Goal: Task Accomplishment & Management: Complete application form

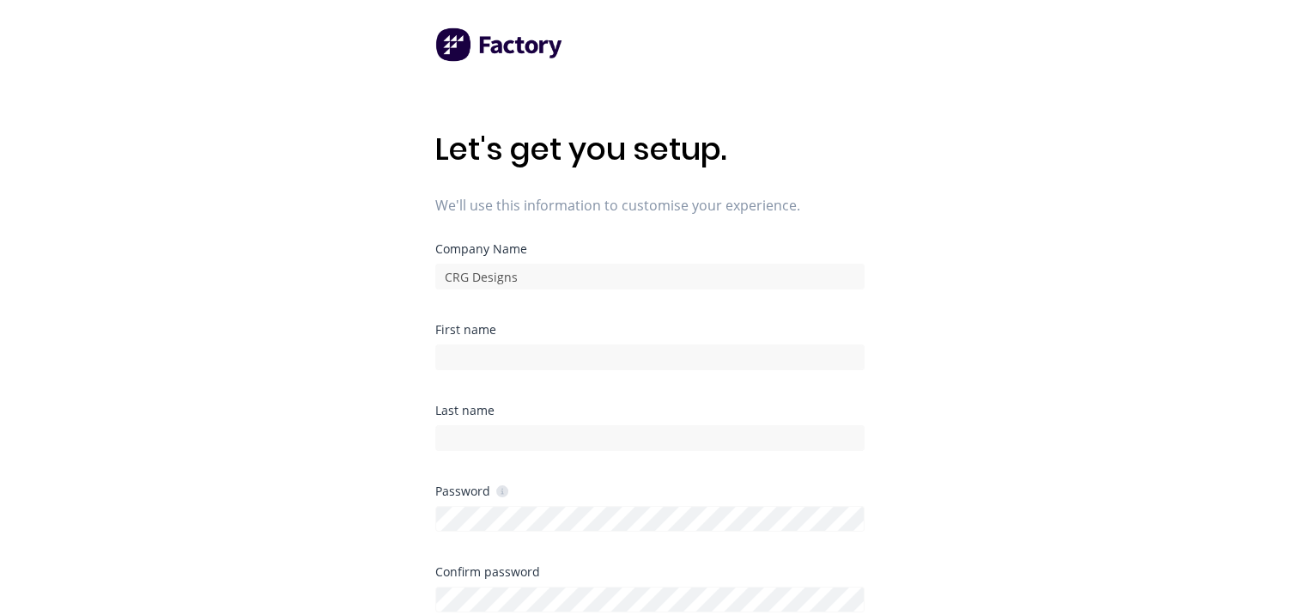
type input "Cameron"
type input "Gurnett"
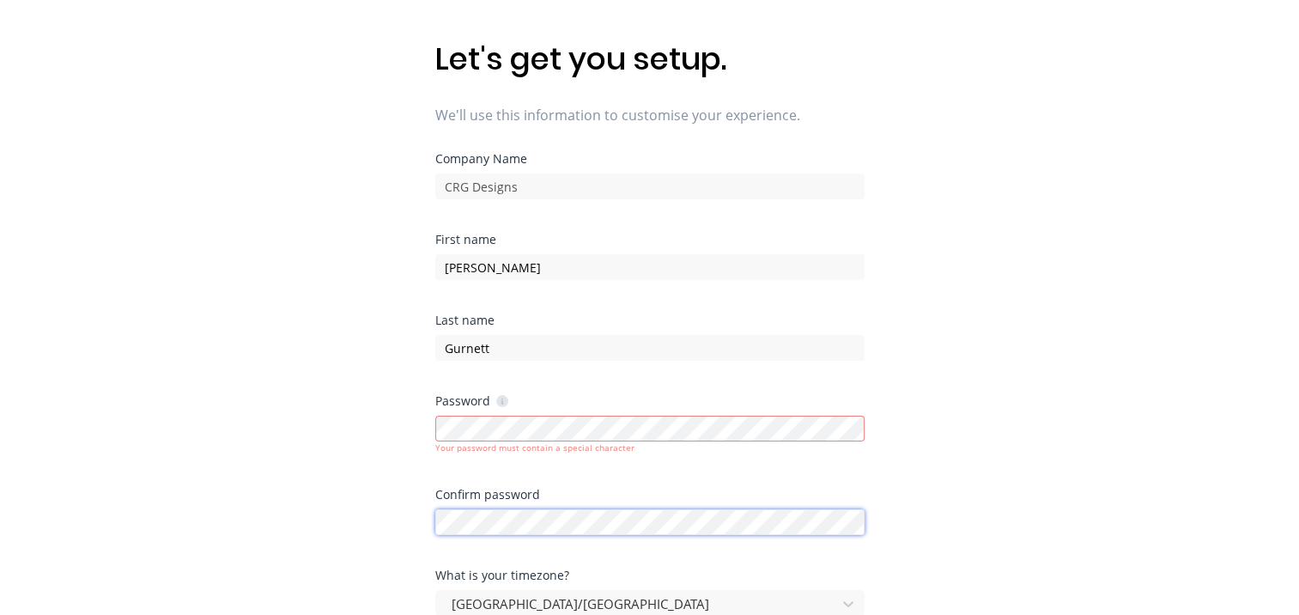
scroll to position [103, 0]
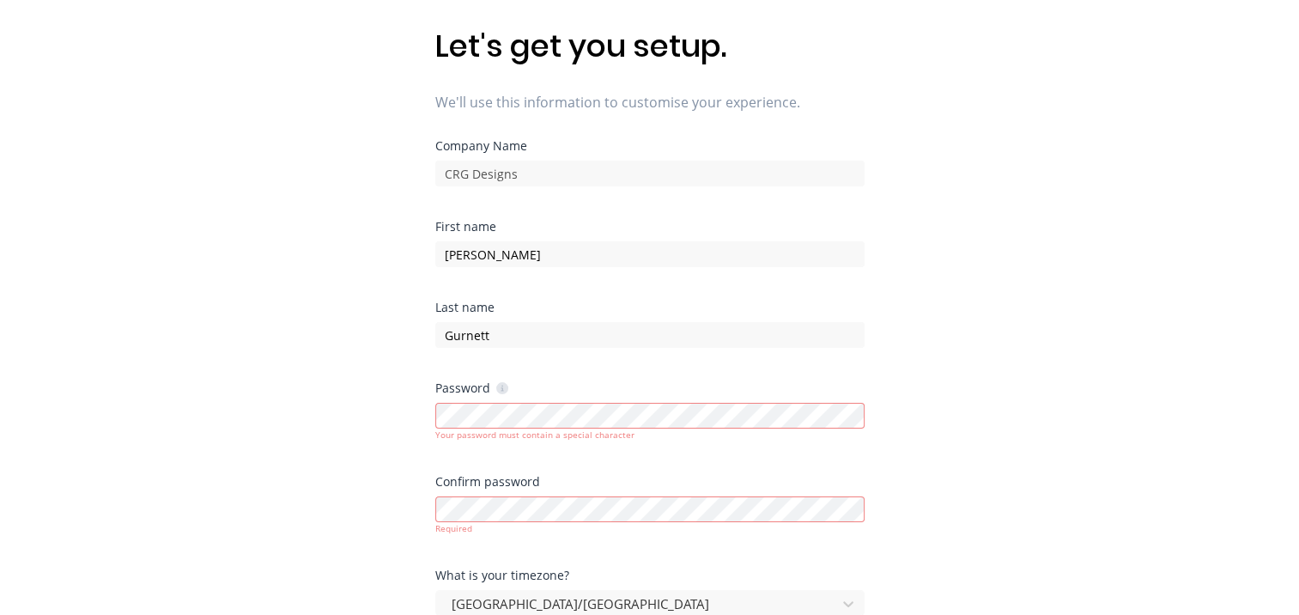
click at [965, 378] on div "Let's get you setup. We'll use this information to customise your experience. C…" at bounding box center [649, 238] width 1299 height 683
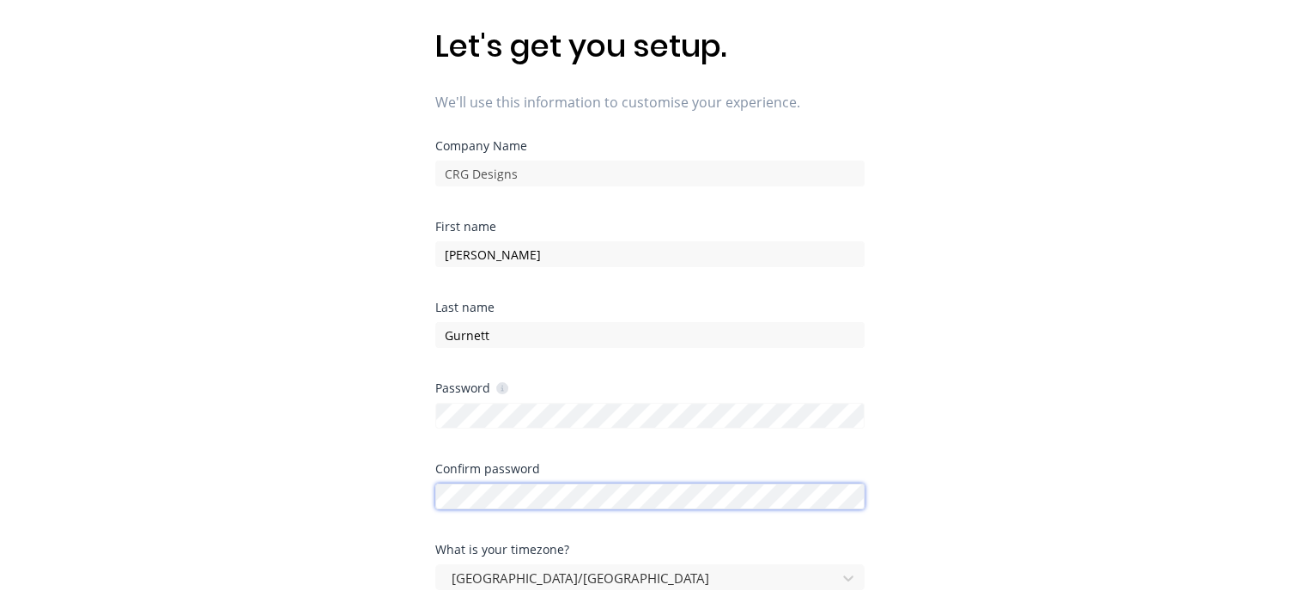
click at [328, 494] on div "Let's get you setup. We'll use this information to customise your experience. C…" at bounding box center [649, 238] width 1299 height 683
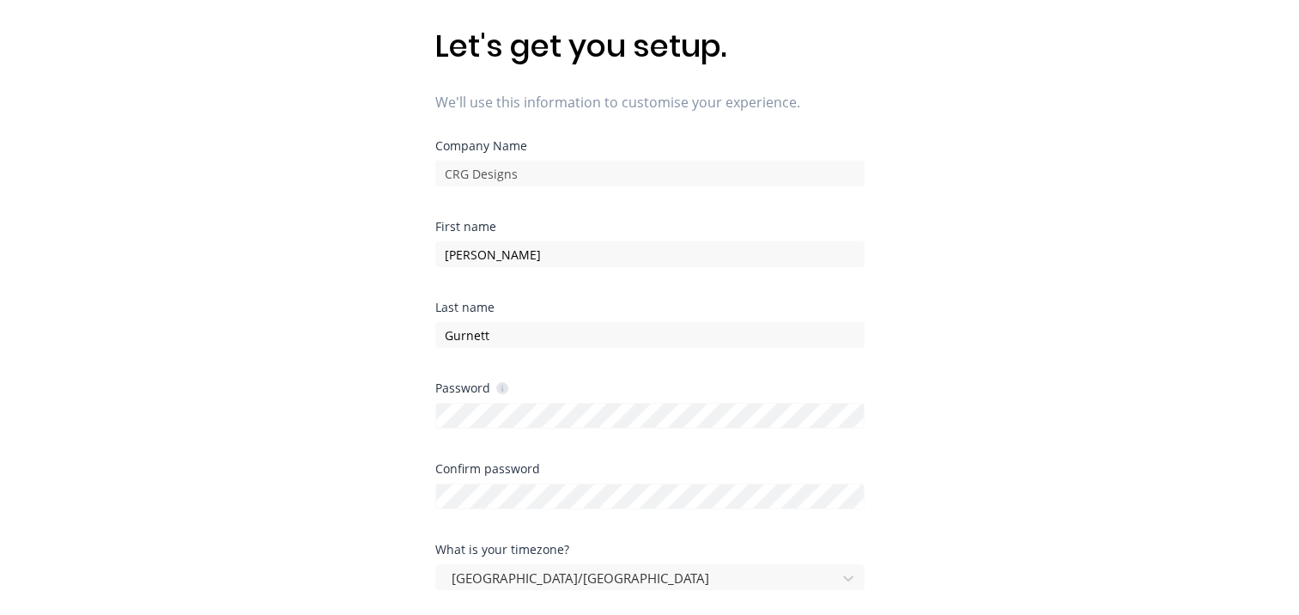
click at [905, 427] on div "Let's get you setup. We'll use this information to customise your experience. C…" at bounding box center [649, 238] width 1299 height 683
click at [1298, 148] on div "Let's get you setup. We'll use this information to customise your experience. C…" at bounding box center [649, 238] width 1299 height 683
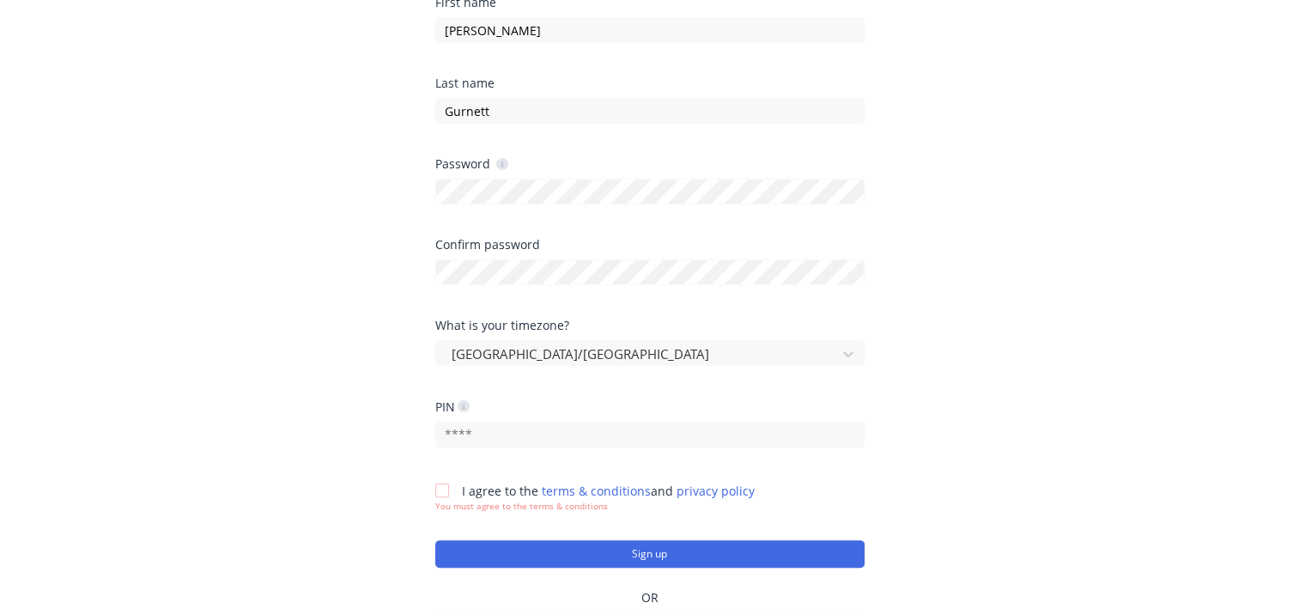
scroll to position [416, 0]
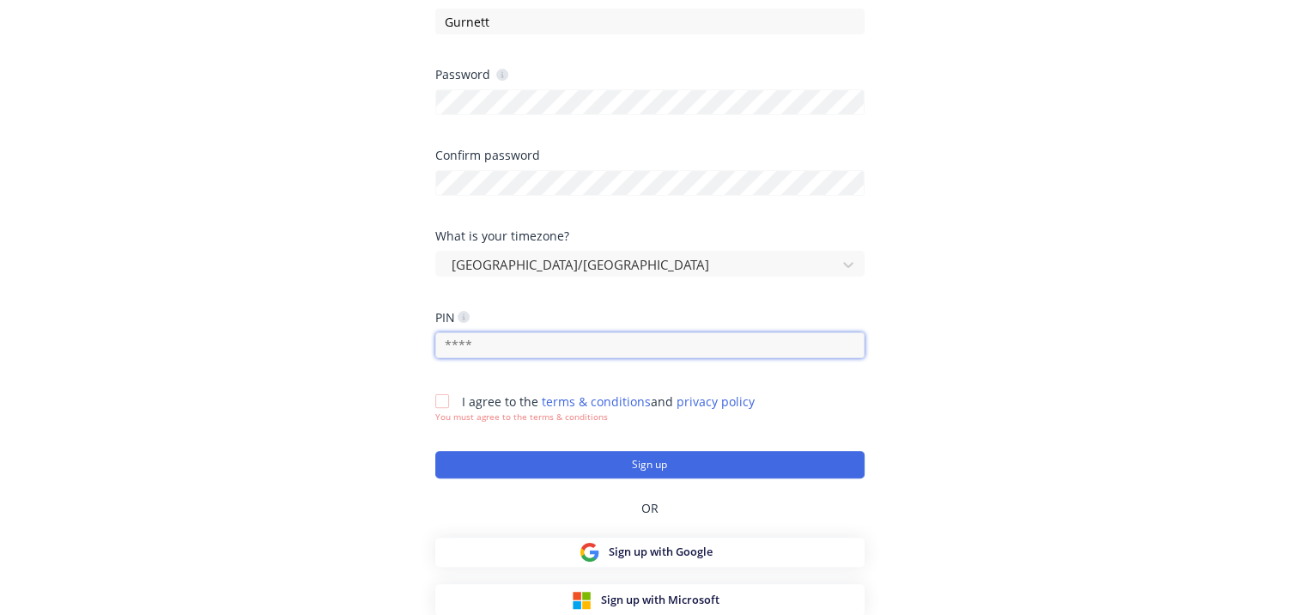
click at [594, 337] on input "text" at bounding box center [649, 345] width 429 height 26
type input "1"
type input "8002"
click at [445, 402] on div at bounding box center [442, 401] width 34 height 34
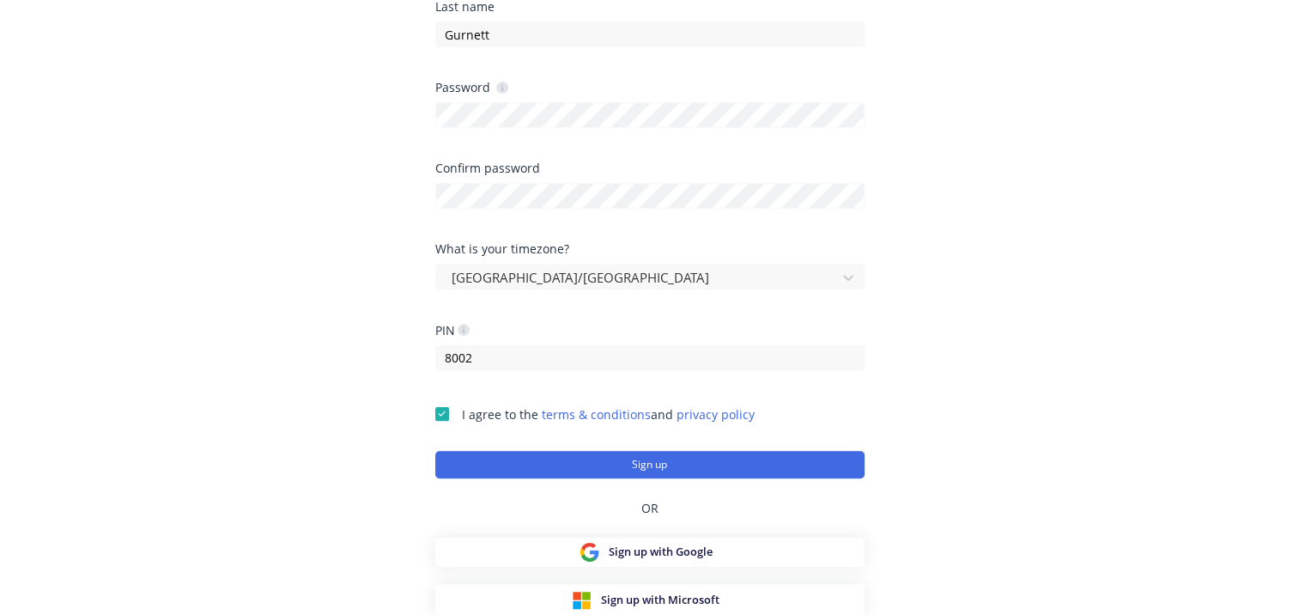
click at [586, 462] on button "Sign up" at bounding box center [649, 464] width 429 height 27
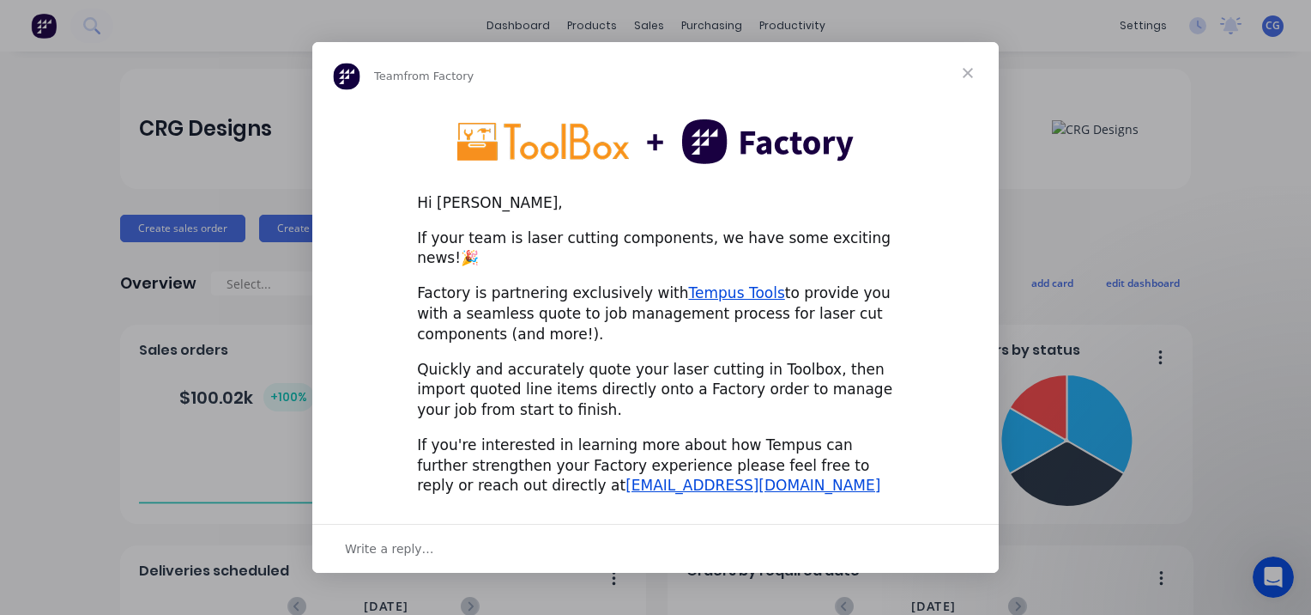
click at [966, 78] on span "Close" at bounding box center [968, 73] width 62 height 62
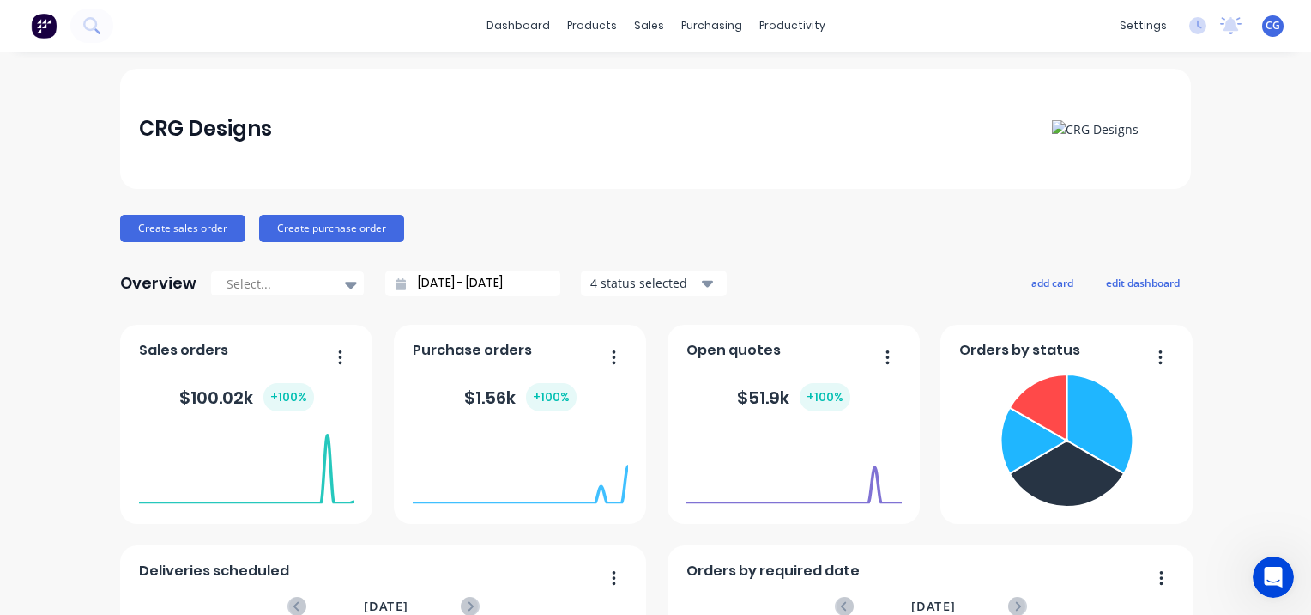
click at [86, 317] on div "CRG Designs Create sales order Create purchase order Overview Select... [DATE] …" at bounding box center [655, 517] width 1311 height 896
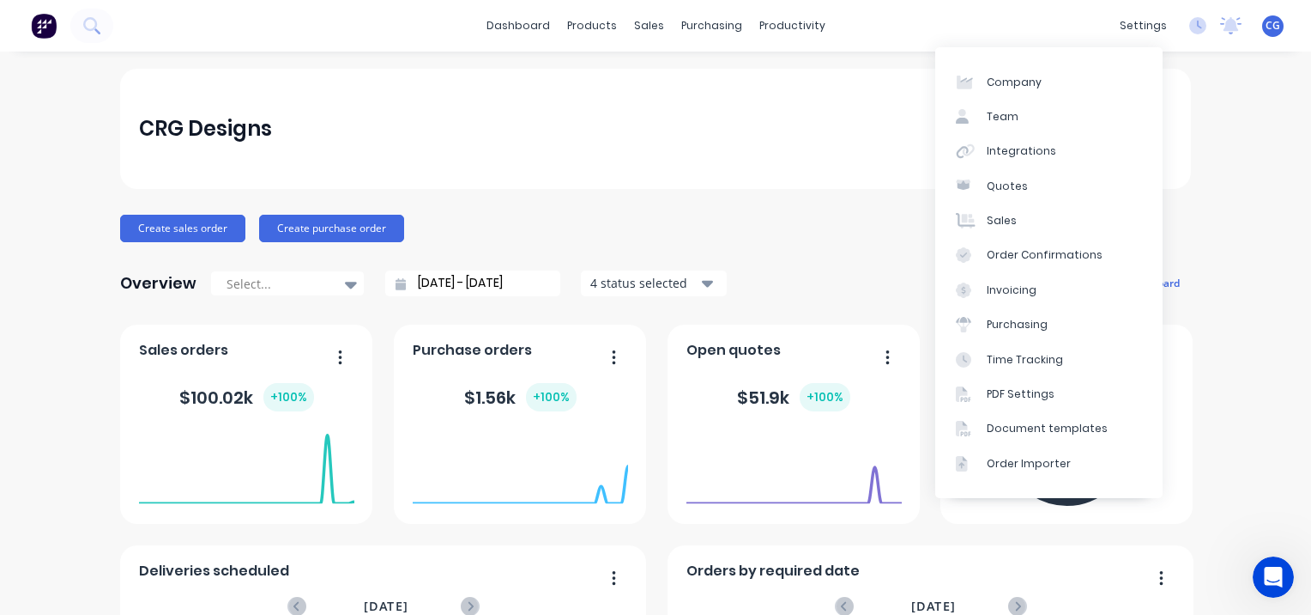
click at [1027, 156] on div "Integrations" at bounding box center [1022, 150] width 70 height 15
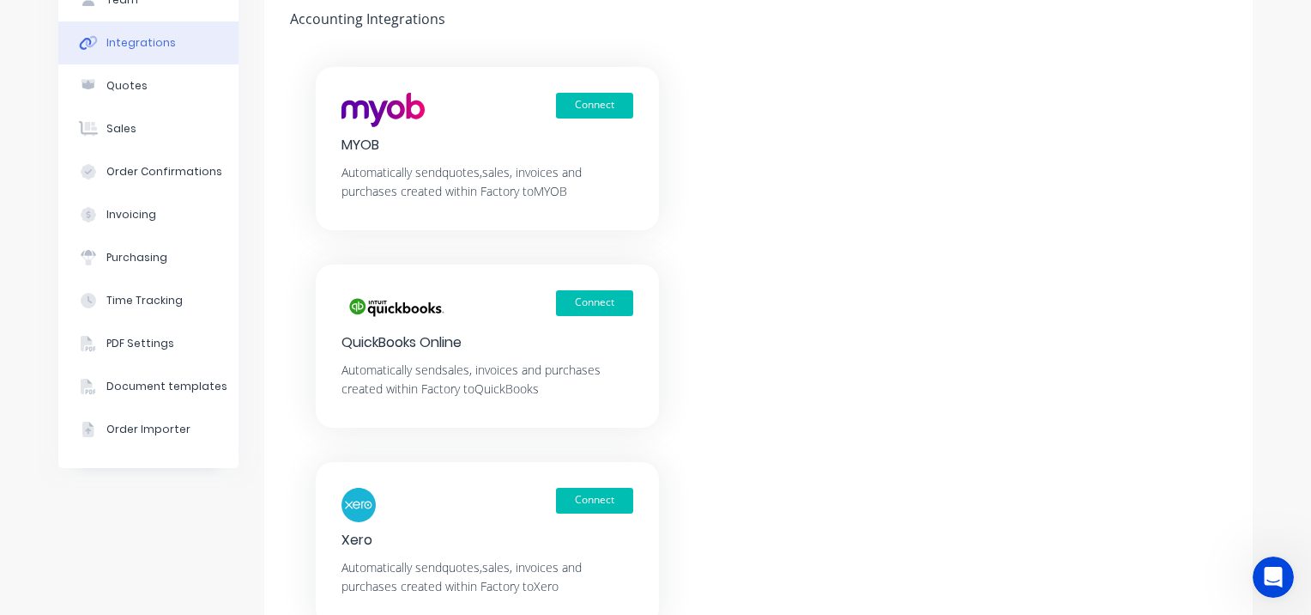
scroll to position [166, 0]
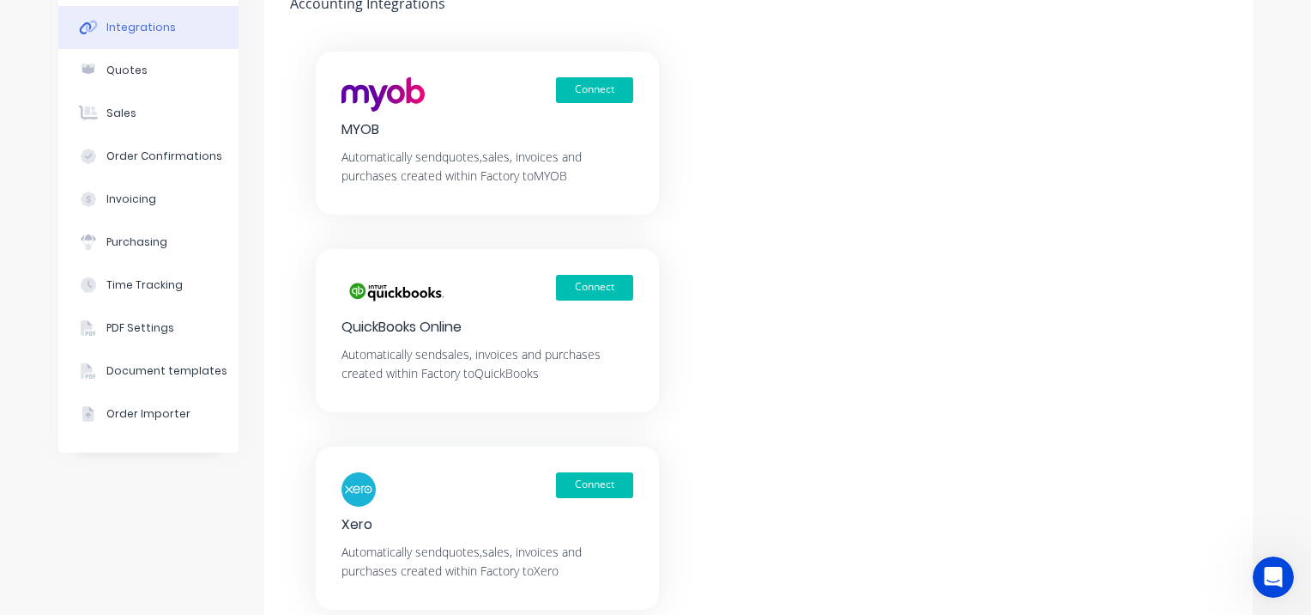
click at [583, 487] on button "Connect" at bounding box center [594, 485] width 77 height 26
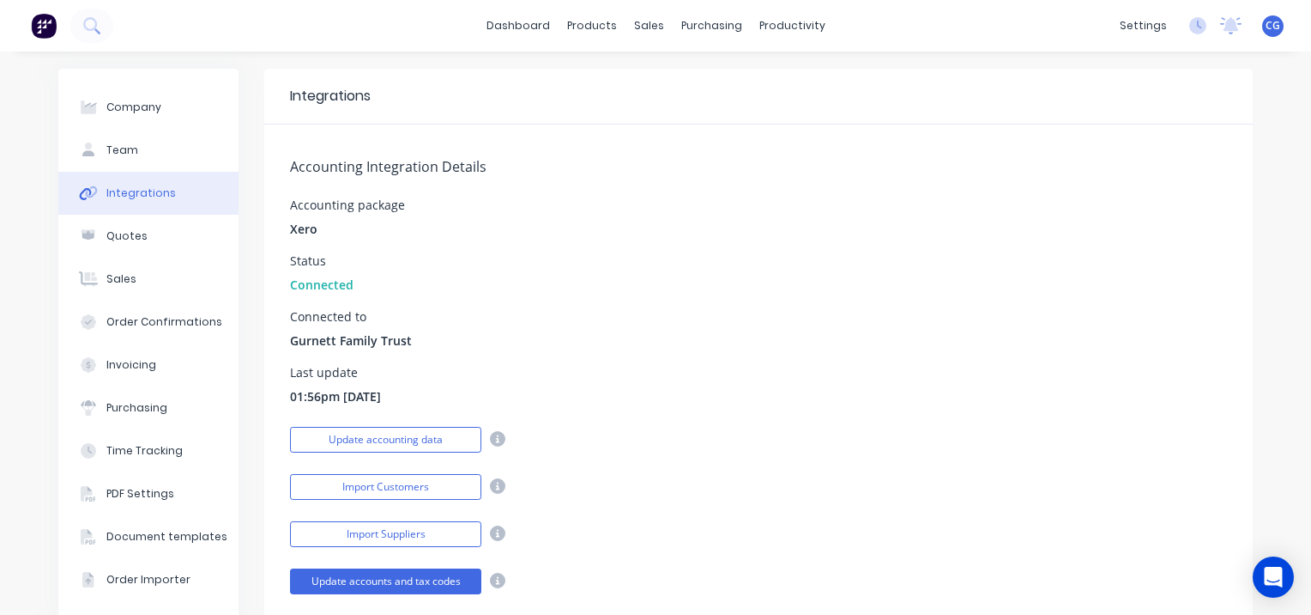
click at [154, 227] on button "Quotes" at bounding box center [148, 236] width 180 height 43
